Goal: Task Accomplishment & Management: Manage account settings

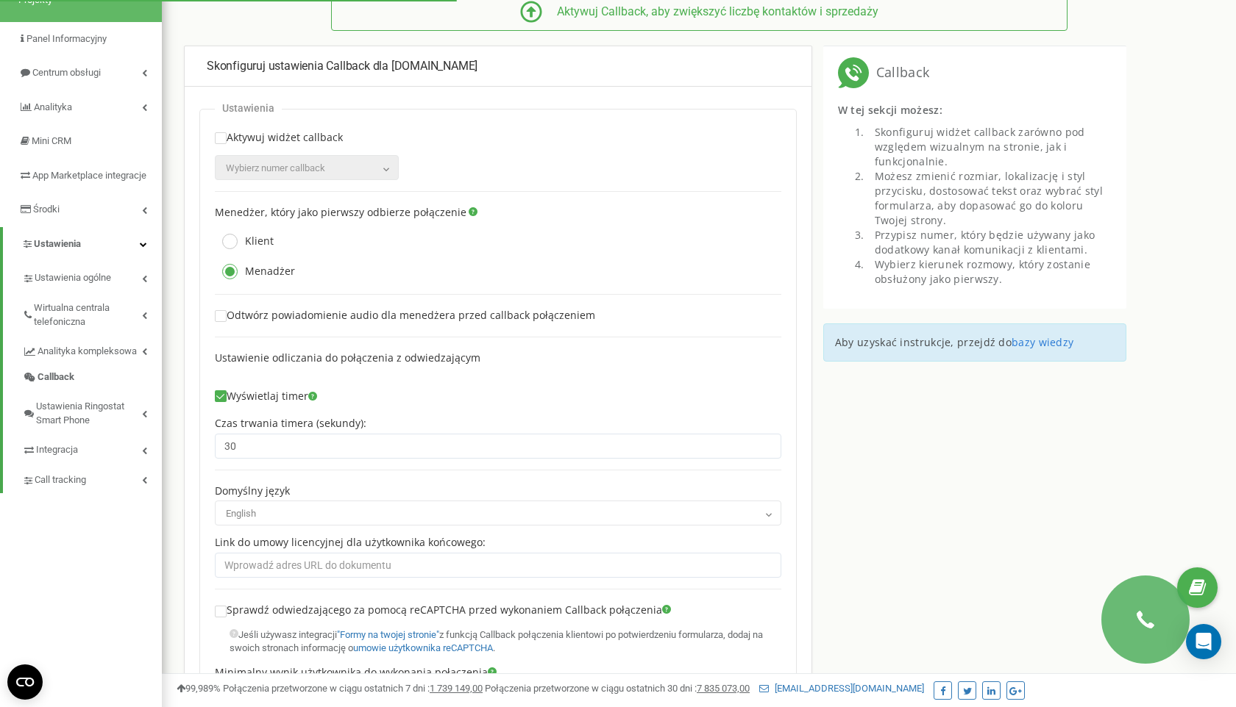
scroll to position [98, 0]
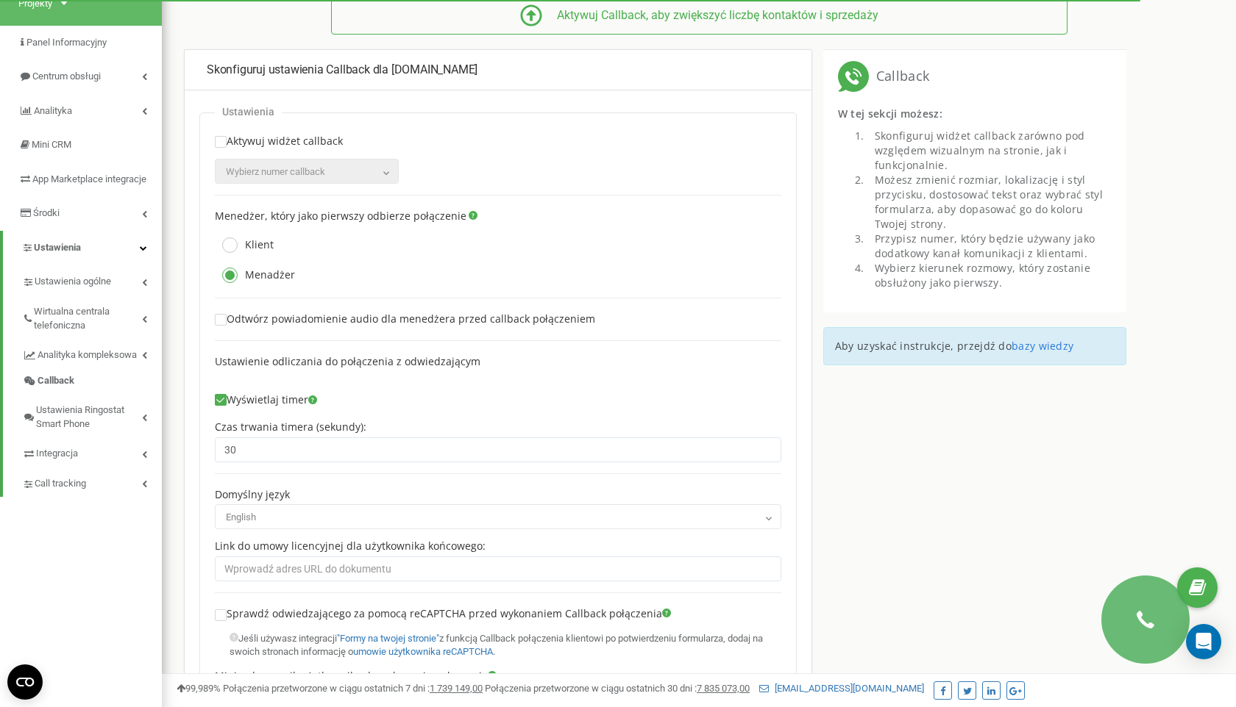
click at [220, 143] on ins at bounding box center [220, 142] width 10 height 10
click at [297, 177] on span "Wybierz numer сallback" at bounding box center [275, 171] width 99 height 11
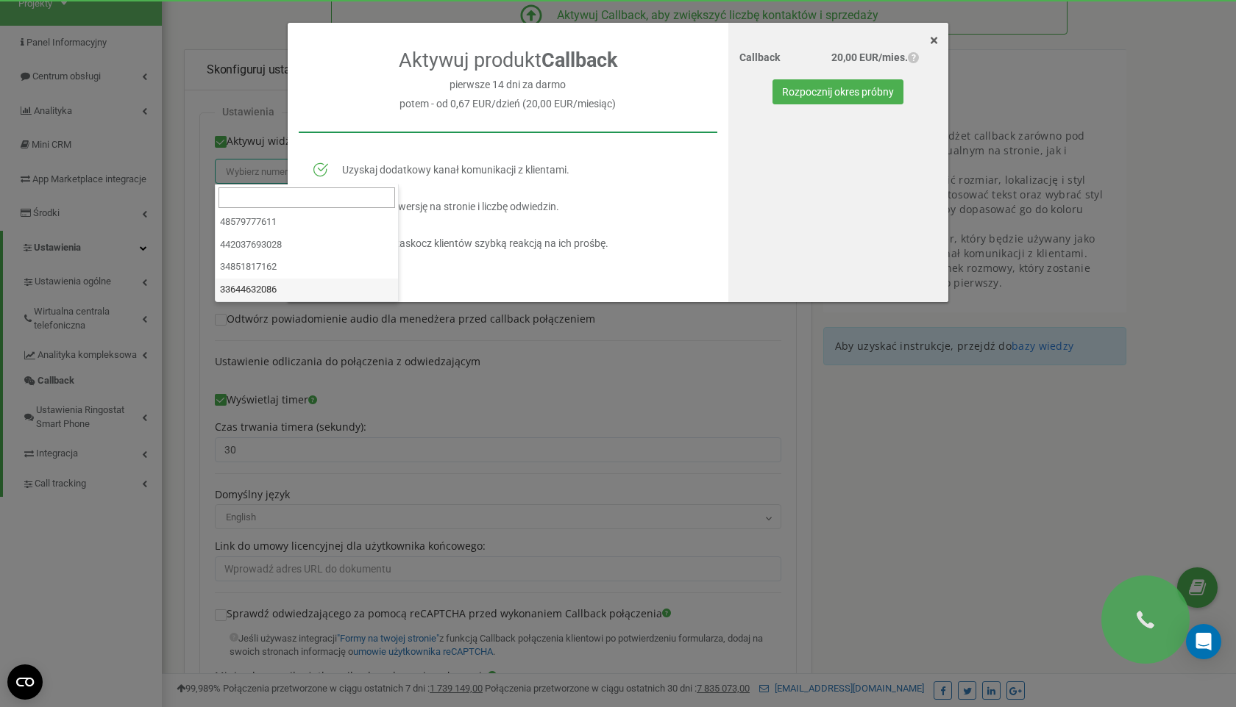
click at [407, 388] on div "× Close Aktywuj produkt Callback pierwsze 14 dni za darmo potem - od 0,67 EUR/d…" at bounding box center [618, 353] width 1236 height 707
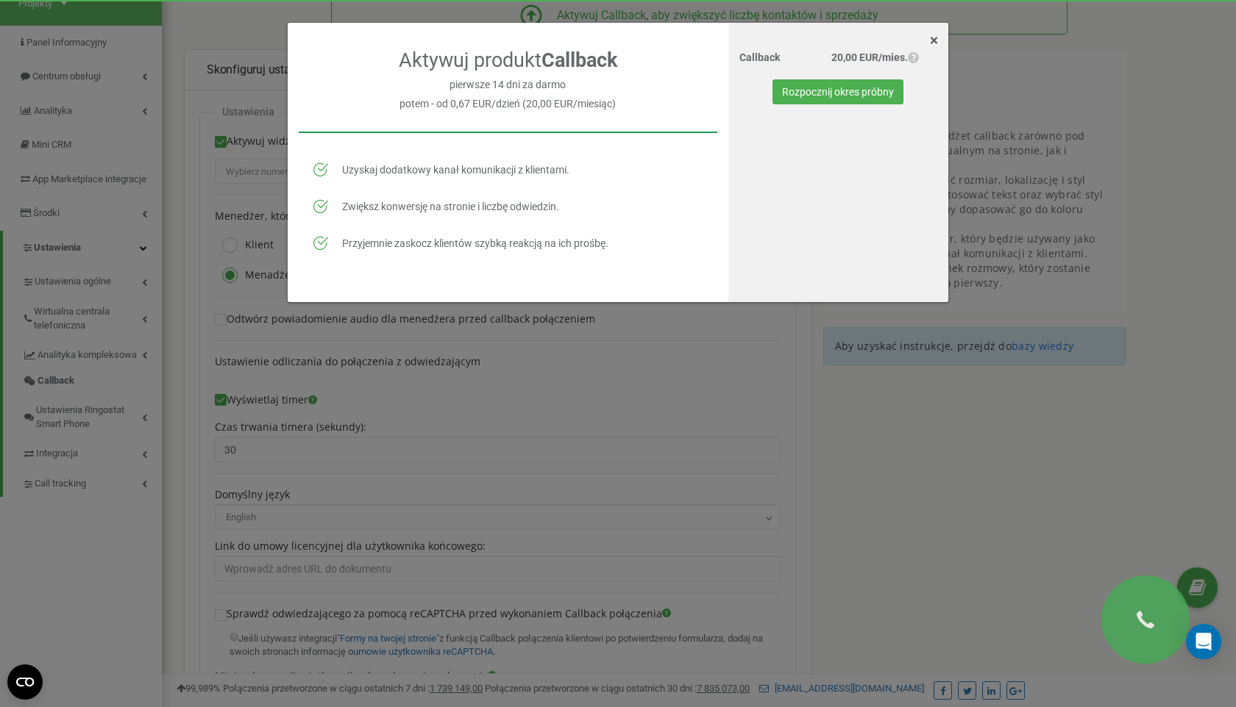
click at [933, 38] on span "×" at bounding box center [934, 41] width 8 height 18
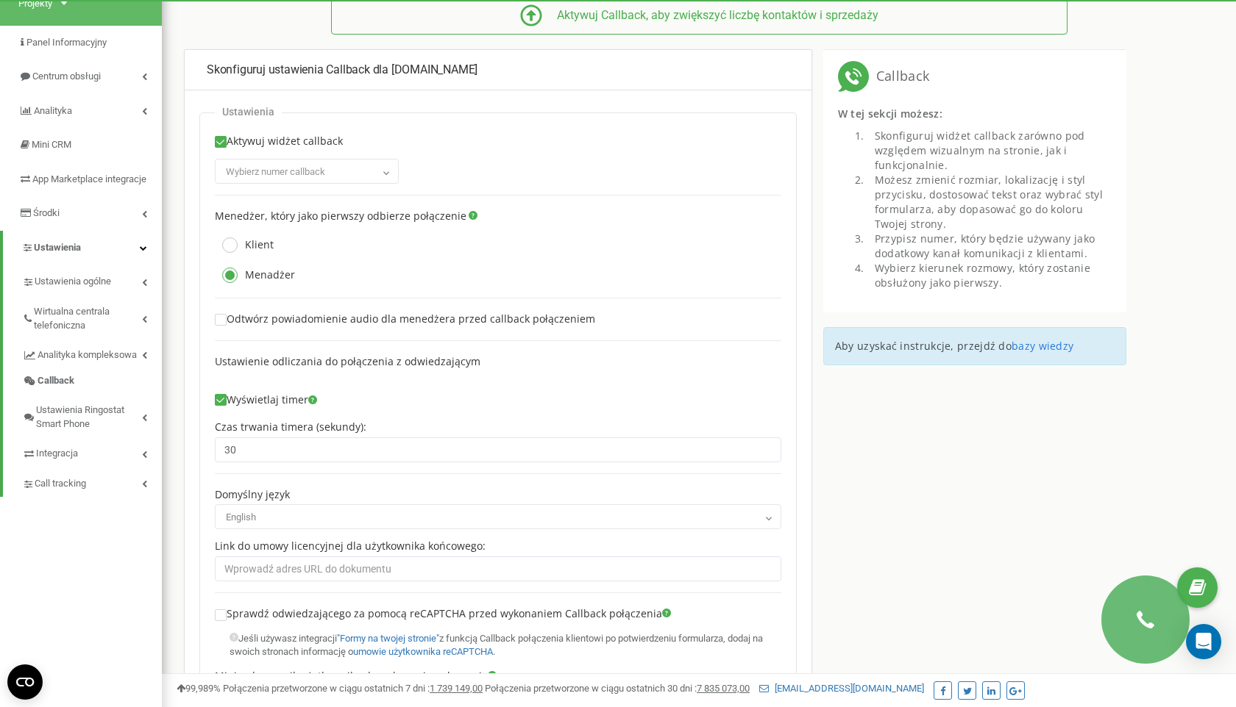
checkbox input "false"
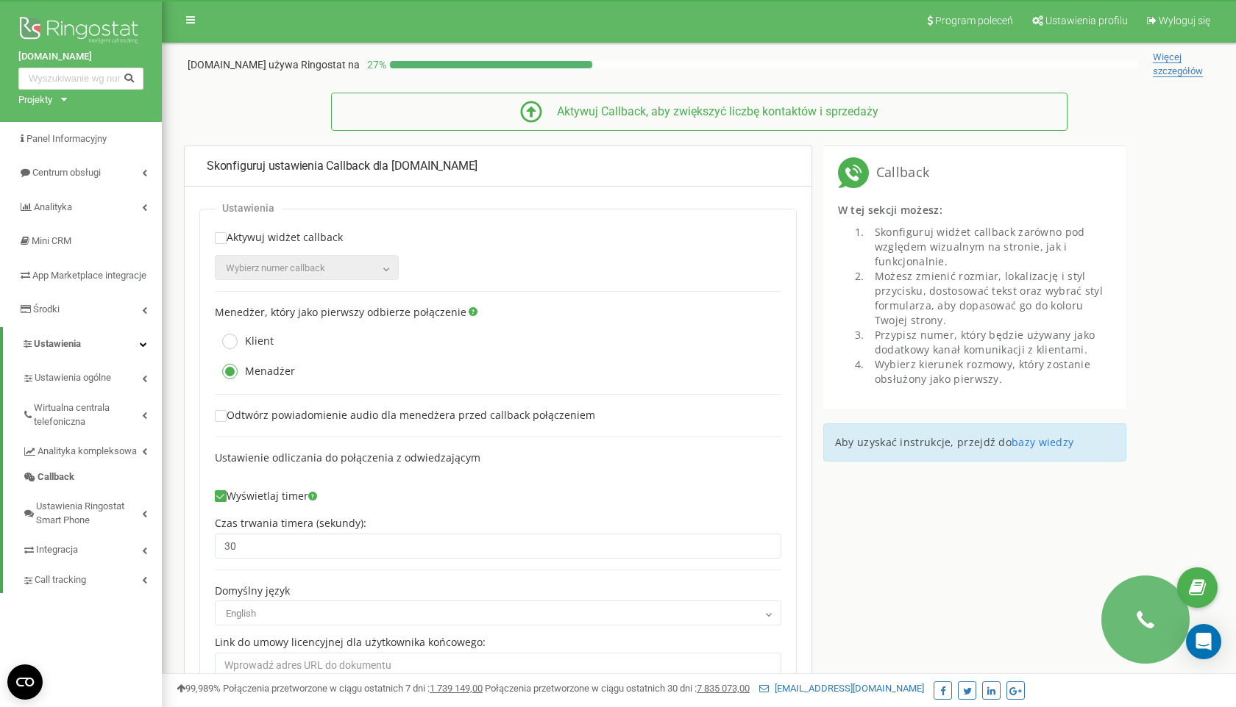
scroll to position [0, 0]
